Goal: Information Seeking & Learning: Learn about a topic

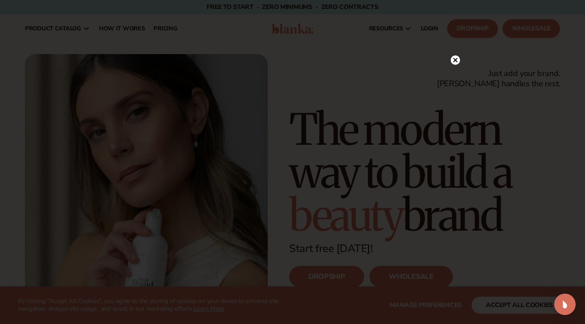
click at [456, 61] on icon at bounding box center [455, 60] width 4 height 4
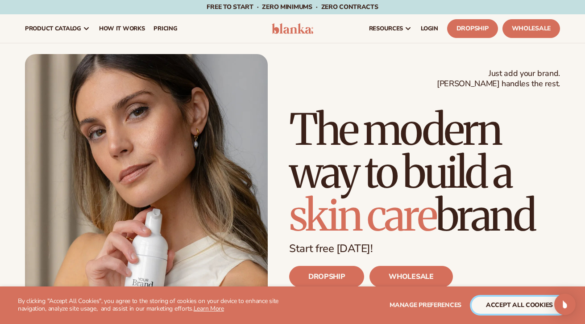
click at [513, 309] on button "accept all cookies" at bounding box center [519, 304] width 95 height 17
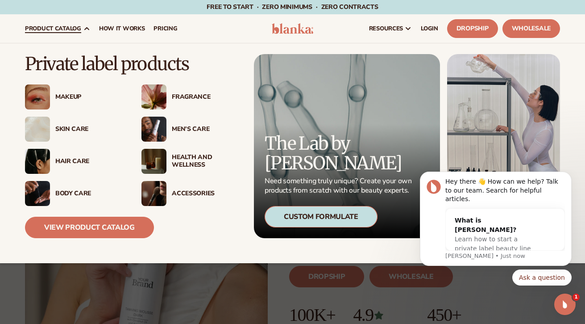
click at [322, 212] on div "Custom Formulate" at bounding box center [321, 216] width 113 height 21
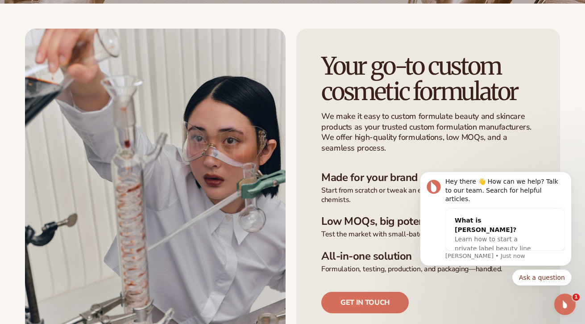
scroll to position [180, 0]
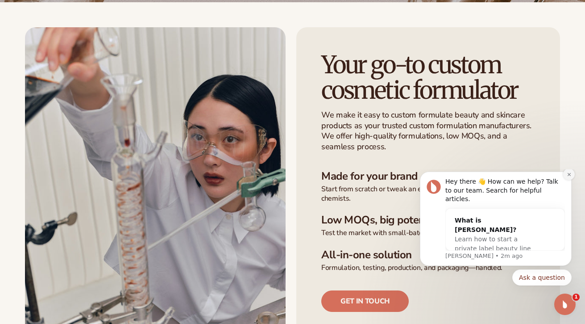
click at [568, 175] on icon "Dismiss notification" at bounding box center [568, 173] width 3 height 3
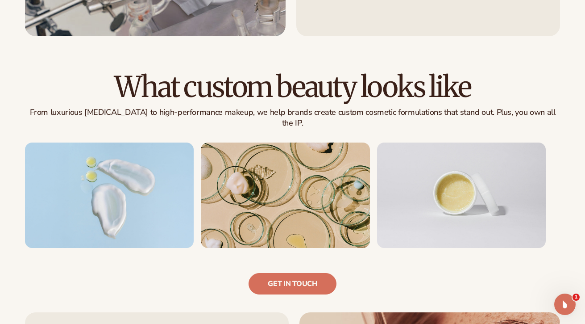
scroll to position [499, 0]
